Goal: Information Seeking & Learning: Learn about a topic

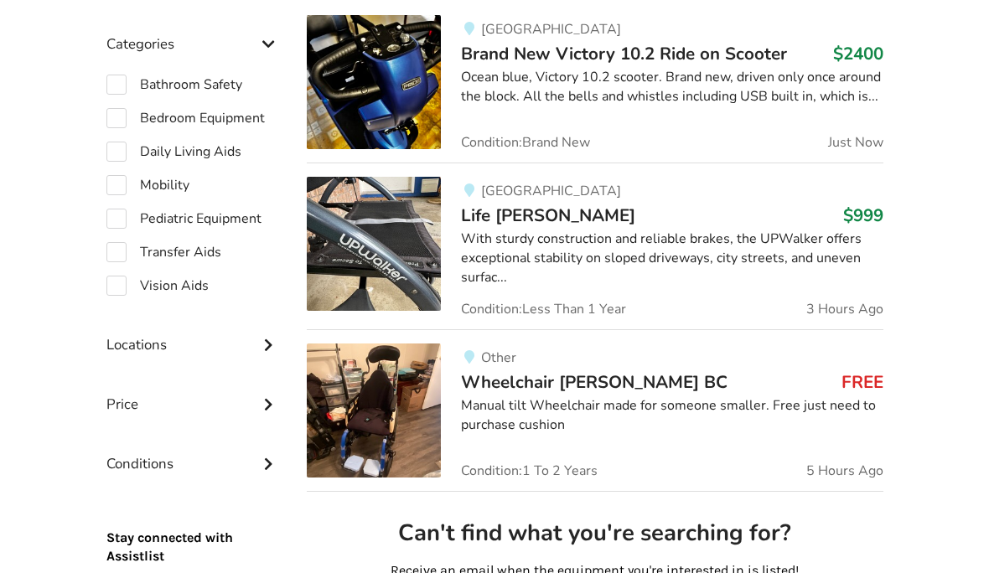
scroll to position [470, 0]
click at [117, 252] on label "Transfer Aids" at bounding box center [163, 252] width 115 height 20
checkbox input "true"
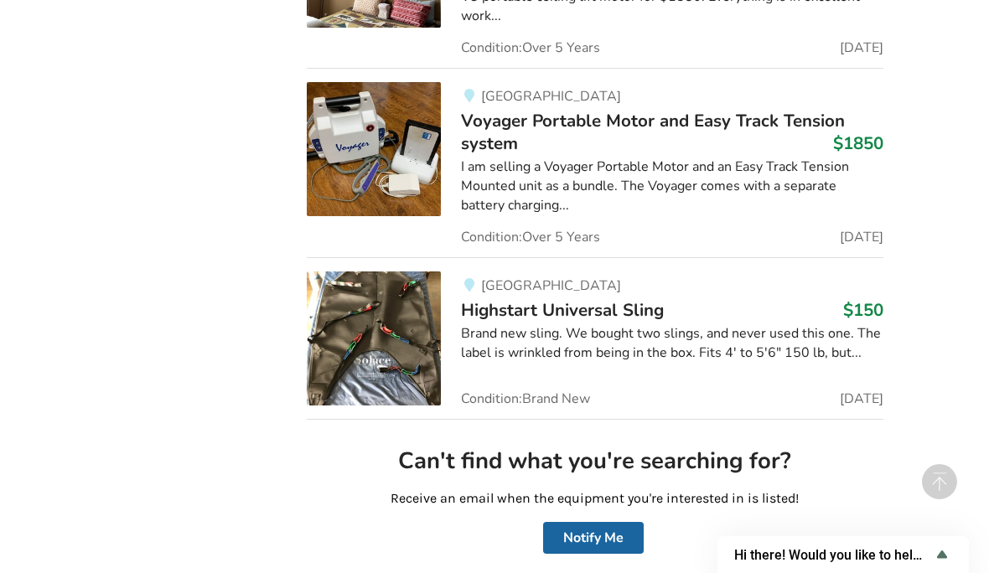
scroll to position [4224, 0]
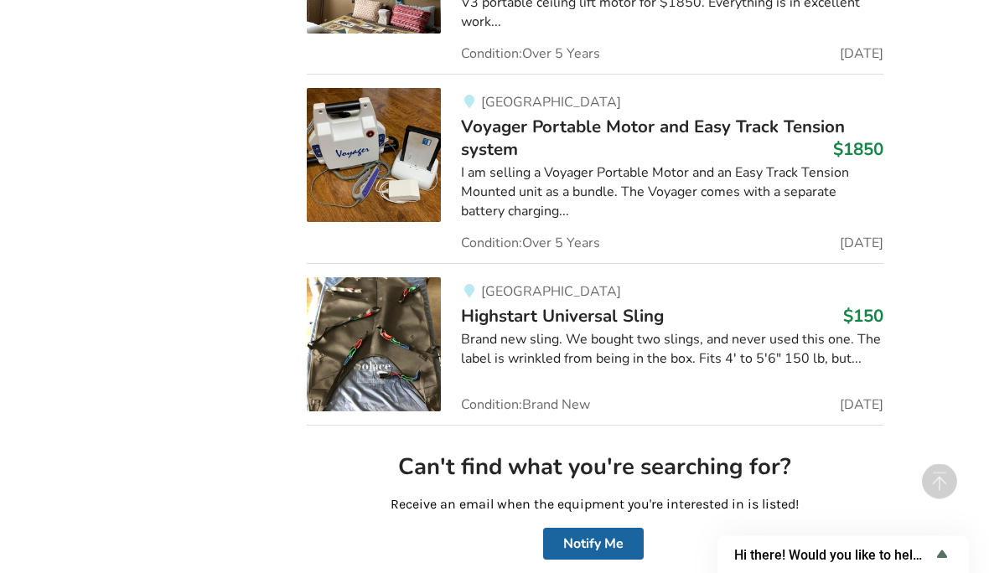
click at [382, 305] on img at bounding box center [374, 345] width 134 height 134
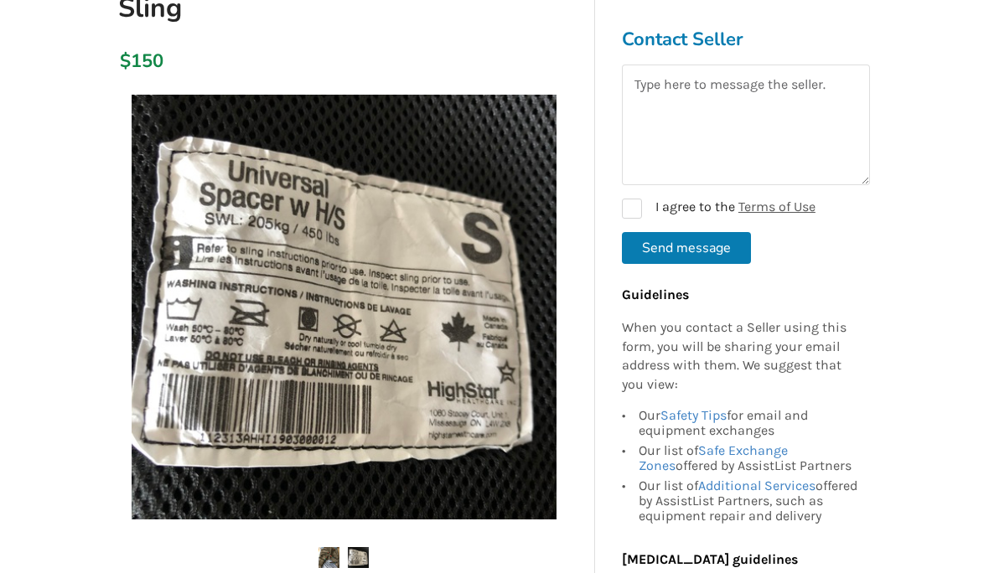
scroll to position [240, 0]
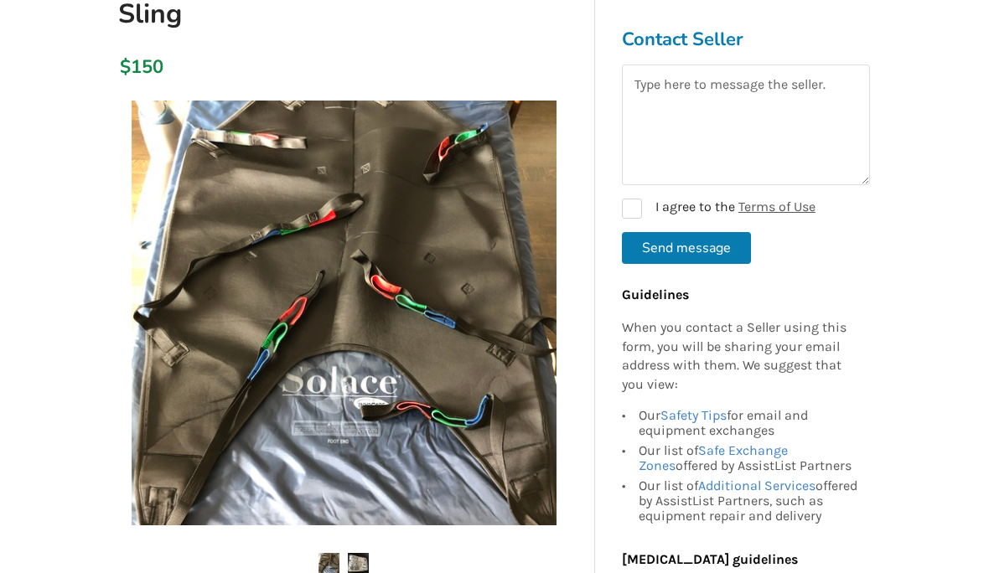
click at [274, 336] on img at bounding box center [344, 313] width 425 height 425
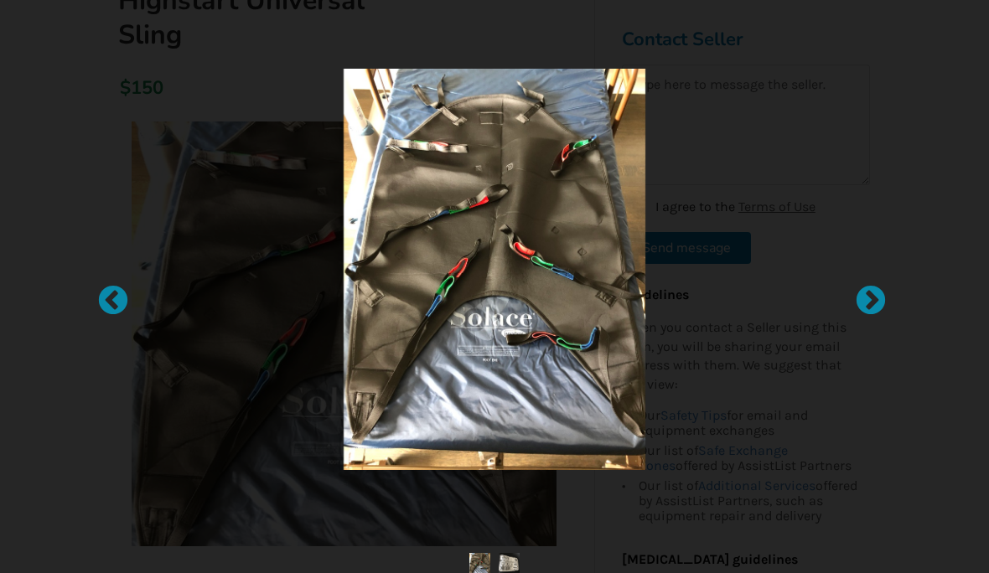
scroll to position [217, 0]
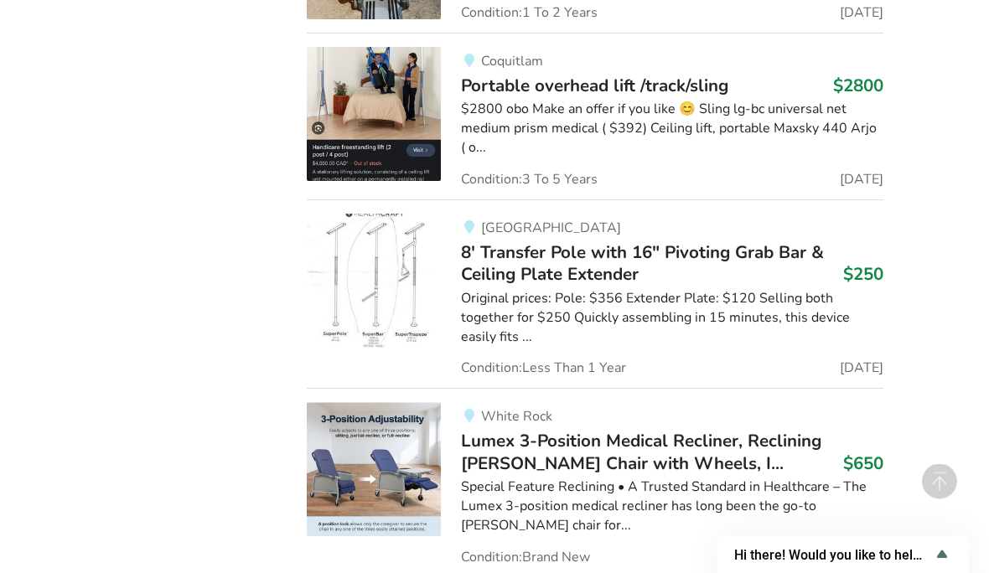
scroll to position [6671, 0]
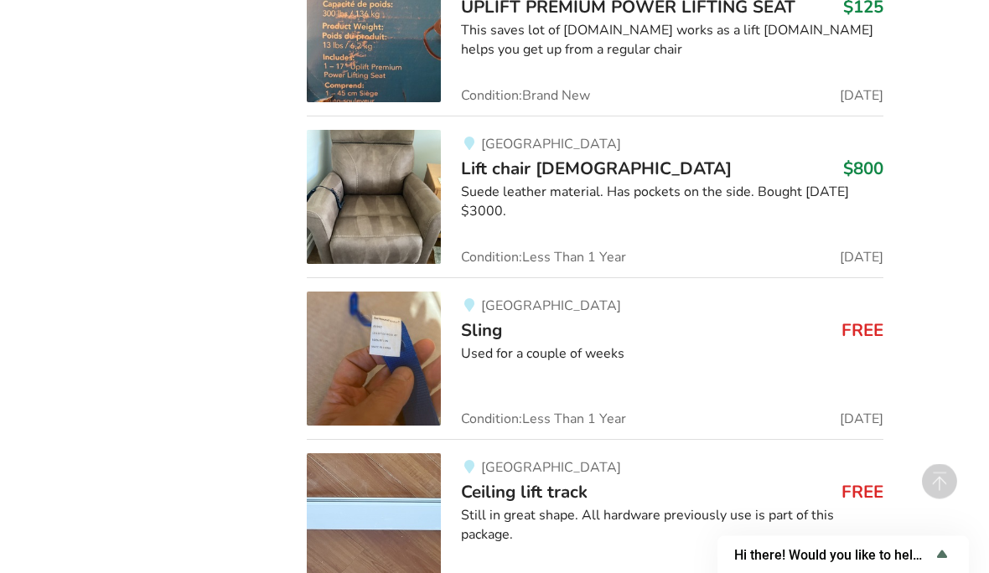
scroll to position [8115, 0]
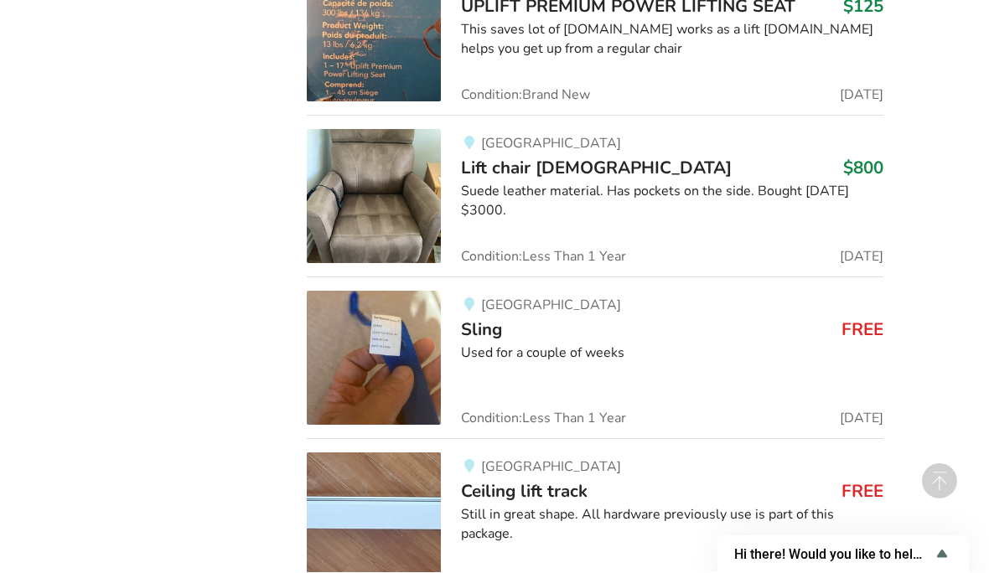
click at [341, 292] on img at bounding box center [374, 359] width 134 height 134
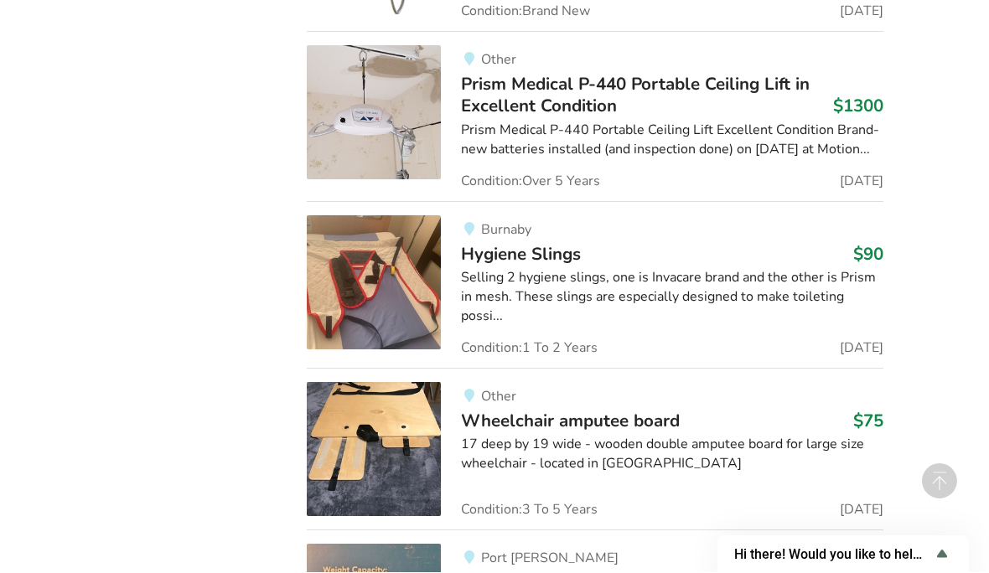
scroll to position [7539, 0]
click at [356, 215] on img at bounding box center [374, 282] width 134 height 134
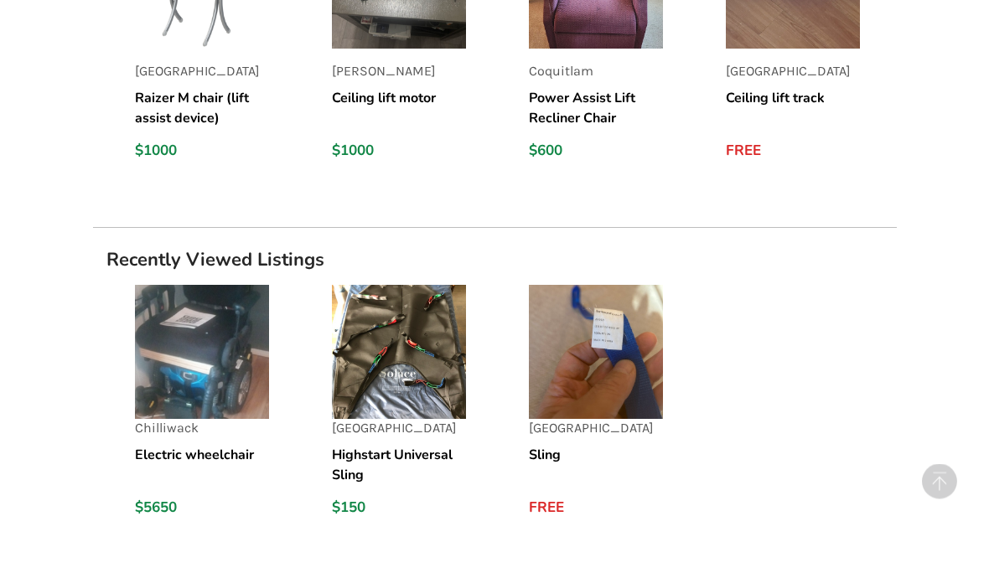
scroll to position [1501, 0]
click at [944, 500] on circle at bounding box center [939, 481] width 35 height 35
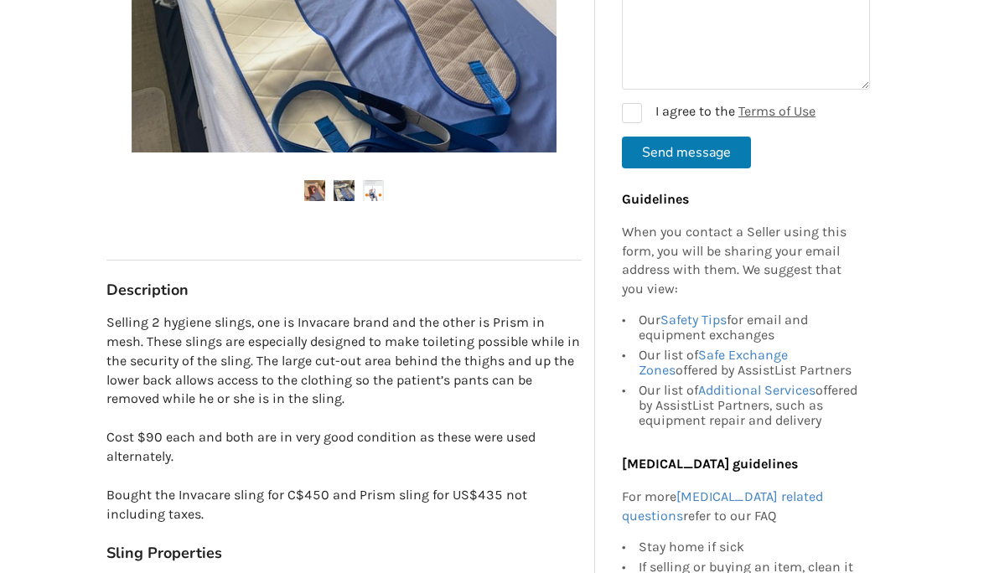
scroll to position [0, 0]
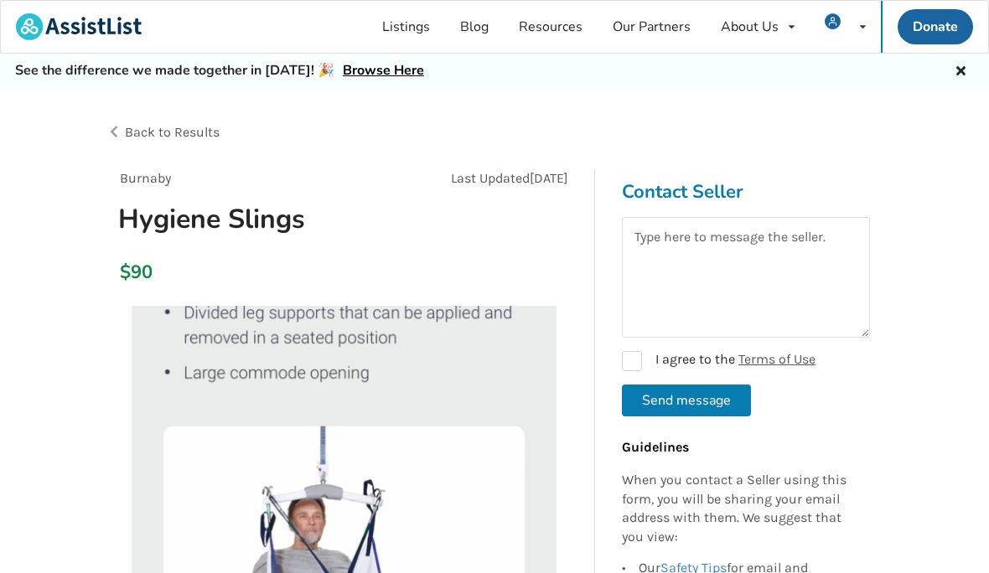
click at [148, 116] on div "Back to Results" at bounding box center [300, 132] width 389 height 47
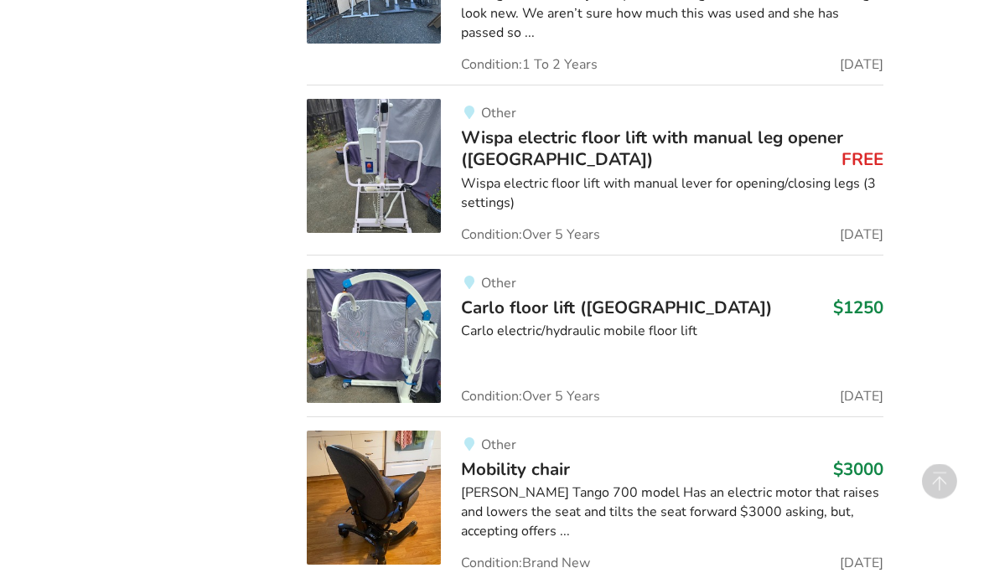
scroll to position [3527, 0]
